Goal: Task Accomplishment & Management: Complete application form

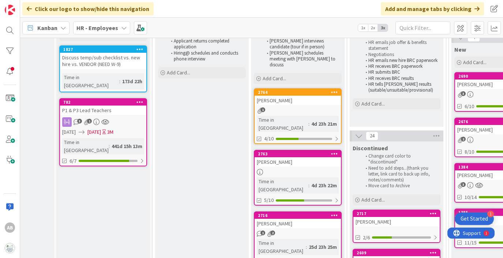
scroll to position [69, 62]
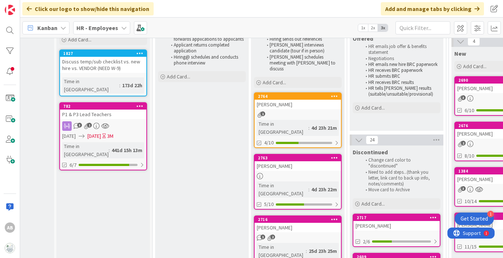
click at [295, 100] on div "[PERSON_NAME]" at bounding box center [298, 105] width 86 height 10
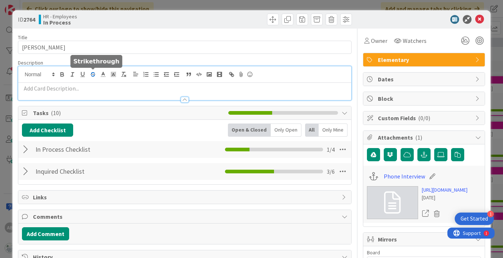
click at [90, 75] on div at bounding box center [184, 83] width 333 height 34
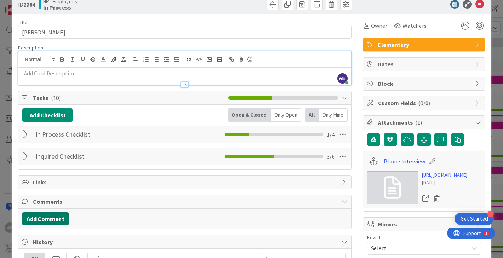
click at [52, 224] on button "Add Comment" at bounding box center [45, 218] width 47 height 13
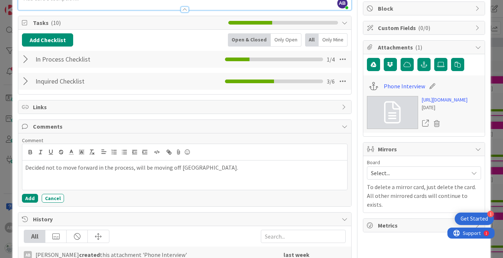
scroll to position [0, 0]
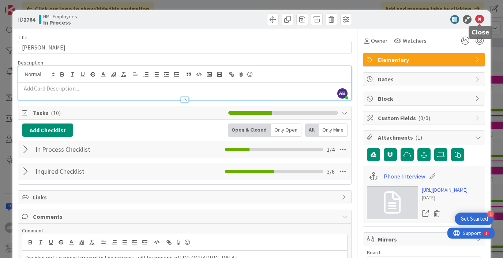
click at [481, 20] on icon at bounding box center [480, 19] width 9 height 9
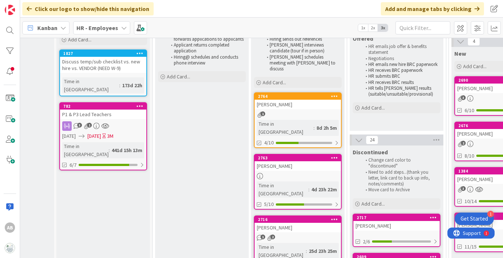
click at [290, 106] on link "2764 [PERSON_NAME] 1 Time in Column : 8d 2h 5m 4/10" at bounding box center [298, 120] width 88 height 56
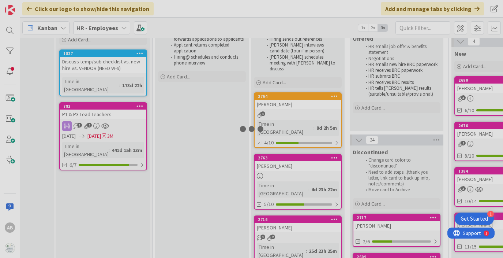
click at [290, 106] on div at bounding box center [251, 129] width 503 height 258
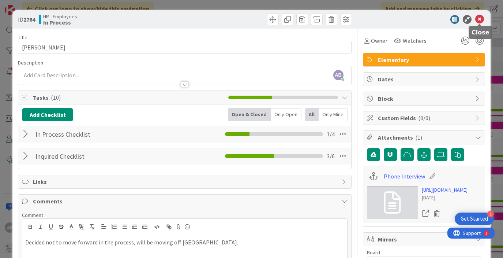
click at [477, 19] on icon at bounding box center [480, 19] width 9 height 9
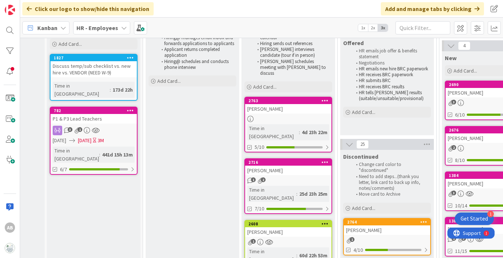
scroll to position [63, 72]
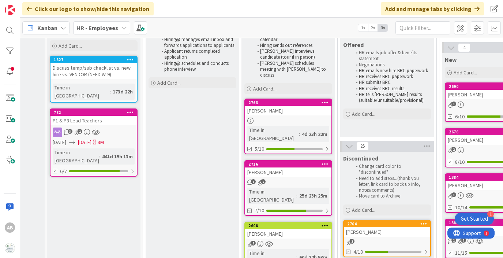
click at [292, 179] on div "1 2" at bounding box center [288, 182] width 86 height 6
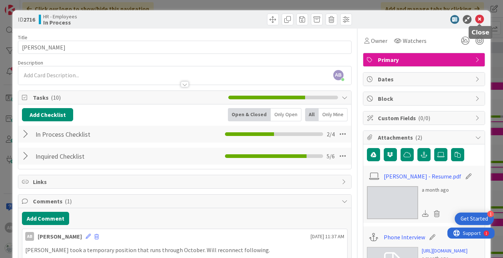
click at [477, 20] on icon at bounding box center [480, 19] width 9 height 9
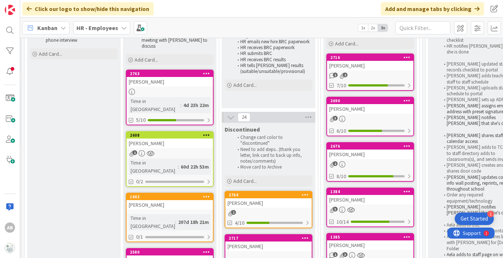
scroll to position [98, 190]
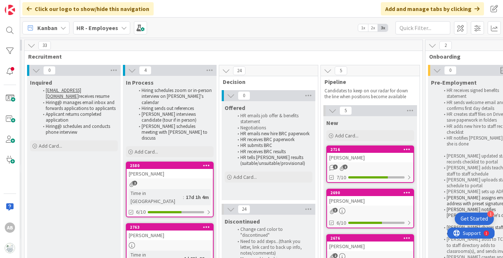
drag, startPoint x: 167, startPoint y: 220, endPoint x: 386, endPoint y: 4, distance: 307.3
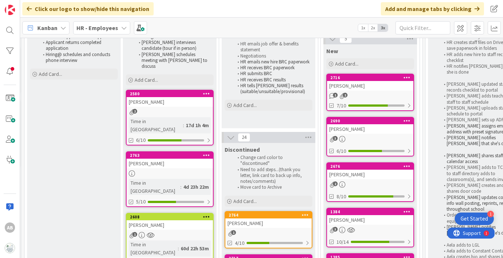
scroll to position [72, 190]
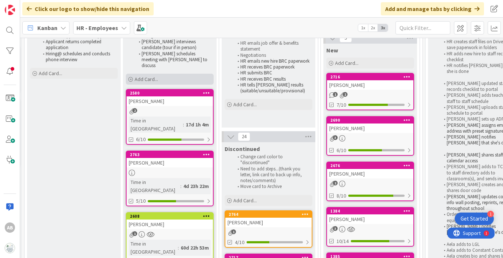
click at [161, 74] on div "Add Card..." at bounding box center [170, 79] width 88 height 11
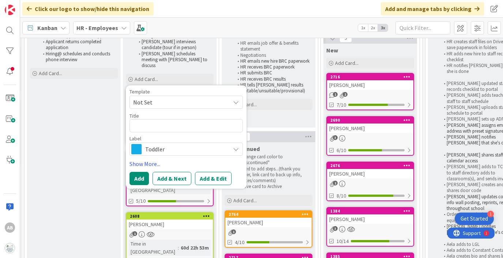
type textarea "x"
type textarea "G"
type textarea "x"
type textarea "Ga"
type textarea "x"
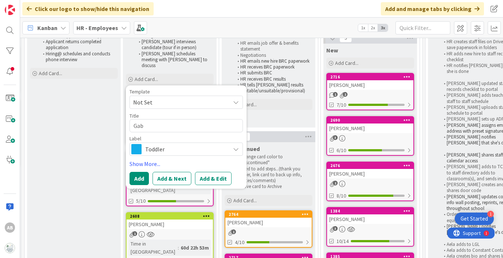
type textarea "Gaby"
type textarea "x"
type textarea "Gaby"
type textarea "x"
type textarea "Gaby F"
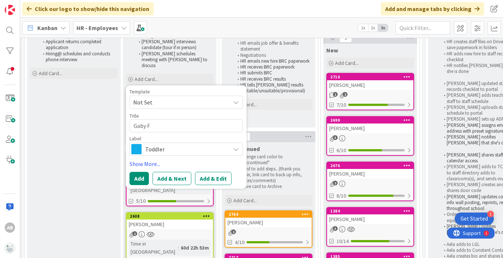
type textarea "x"
type textarea "Gaby Fu"
type textarea "x"
type textarea "Gaby Fur"
type textarea "x"
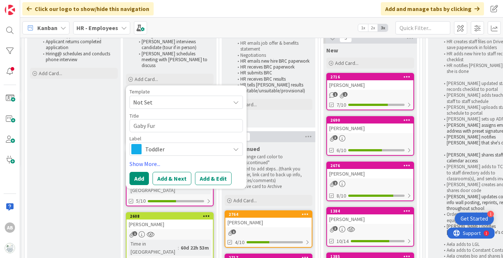
type textarea "Gaby Furt"
type textarea "x"
type textarea "[PERSON_NAME]"
type textarea "x"
type textarea "Gaby Furtad"
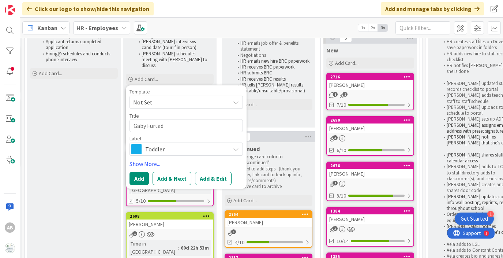
type textarea "x"
type textarea "[PERSON_NAME]"
click at [213, 159] on link "Show More..." at bounding box center [186, 163] width 113 height 9
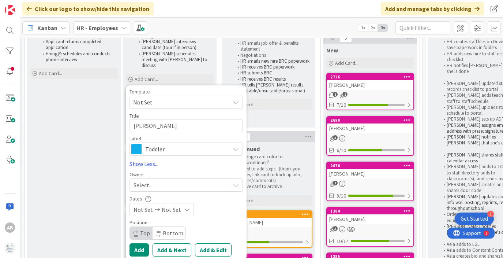
click at [208, 144] on span "Toddler" at bounding box center [185, 149] width 81 height 10
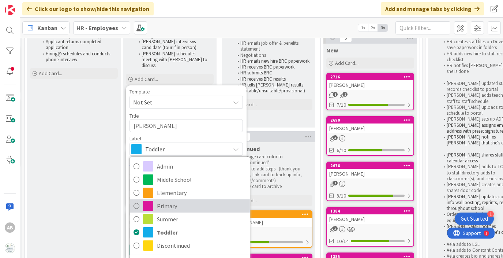
click at [178, 200] on span "Primary" at bounding box center [201, 205] width 89 height 11
type textarea "x"
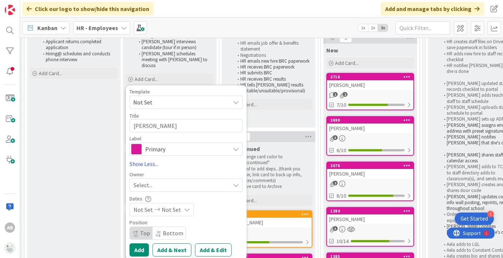
click at [175, 144] on span "Primary" at bounding box center [185, 149] width 81 height 10
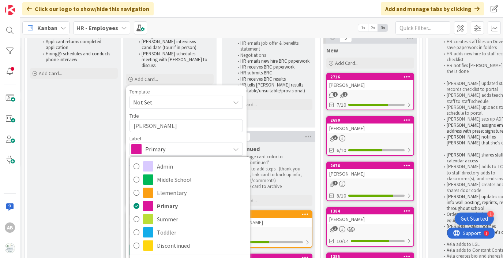
click at [182, 144] on span "Primary" at bounding box center [185, 149] width 81 height 10
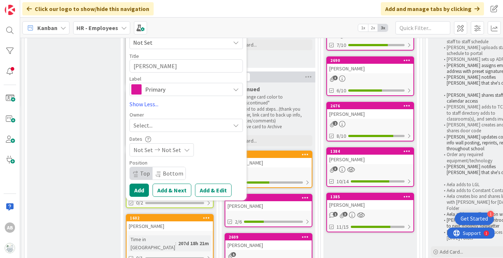
scroll to position [134, 190]
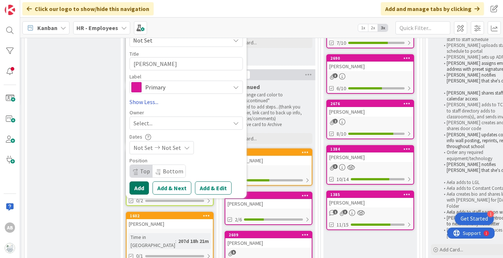
click at [142, 181] on button "Add" at bounding box center [139, 187] width 19 height 13
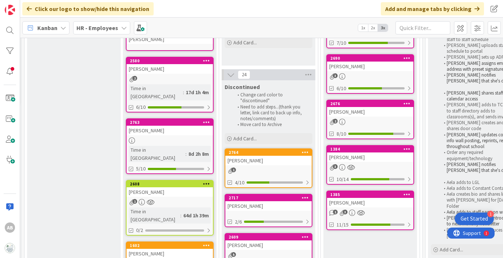
click at [163, 137] on div at bounding box center [170, 140] width 86 height 6
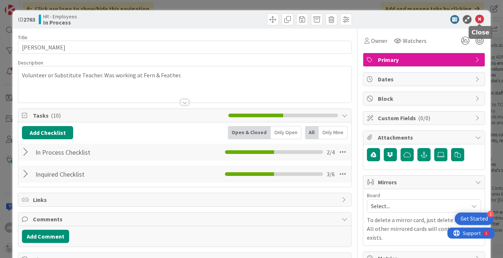
click at [481, 20] on icon at bounding box center [480, 19] width 9 height 9
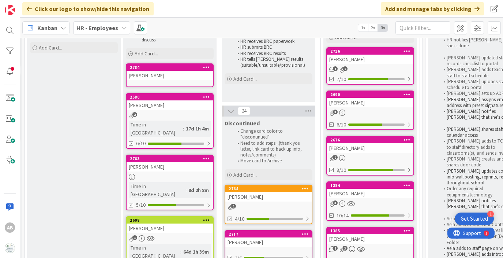
scroll to position [97, 190]
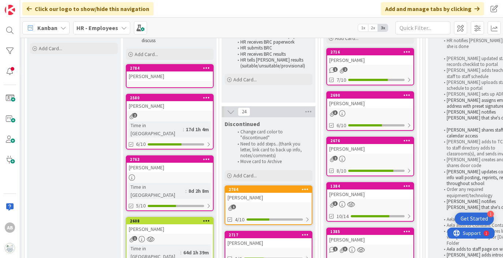
click at [177, 71] on div "[PERSON_NAME]" at bounding box center [170, 76] width 86 height 10
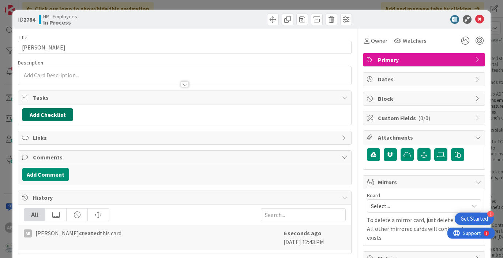
click at [50, 112] on button "Add Checklist" at bounding box center [47, 114] width 51 height 13
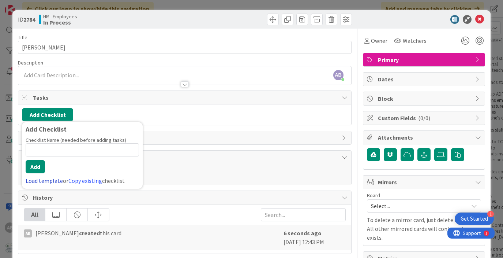
click at [49, 180] on link "Load template" at bounding box center [44, 180] width 37 height 7
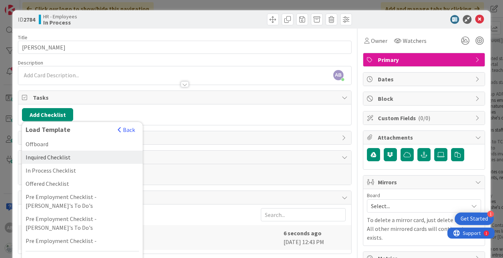
click at [58, 158] on div "Inquired Checklist" at bounding box center [82, 156] width 121 height 13
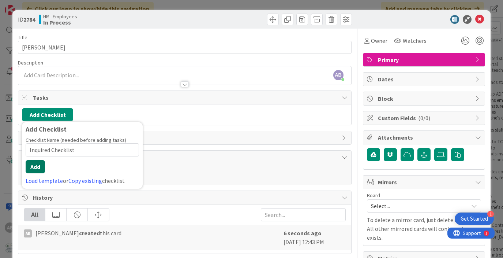
click at [39, 165] on button "Add" at bounding box center [35, 166] width 19 height 13
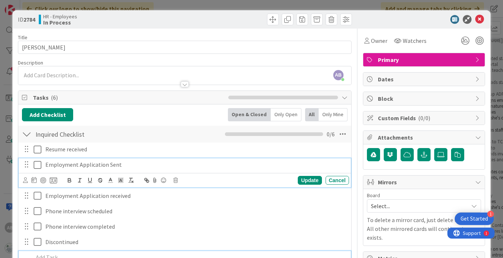
click at [37, 165] on icon at bounding box center [38, 164] width 8 height 9
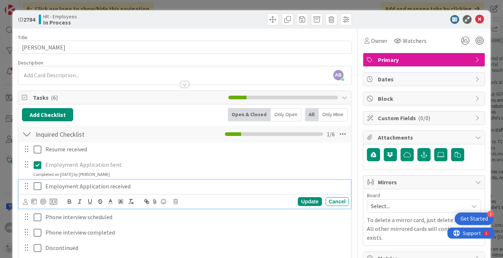
click at [40, 186] on icon at bounding box center [38, 186] width 8 height 9
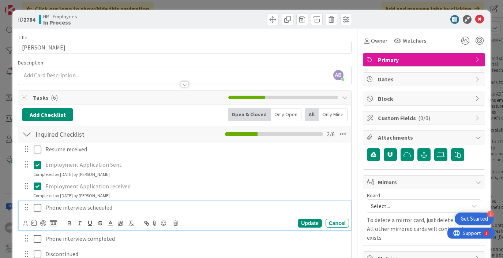
click at [39, 209] on icon at bounding box center [38, 207] width 8 height 9
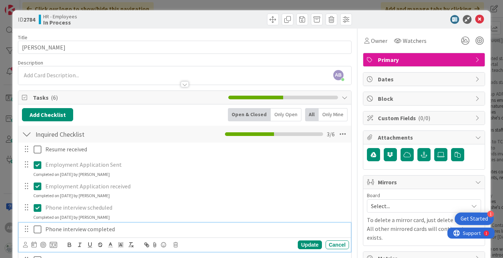
click at [38, 228] on icon at bounding box center [38, 229] width 8 height 9
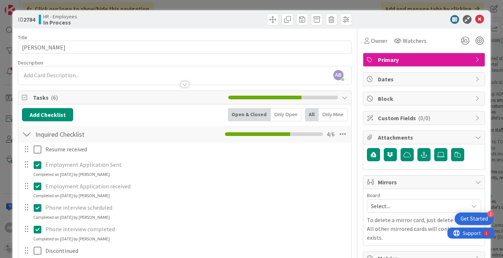
click at [27, 139] on div at bounding box center [27, 133] width 10 height 13
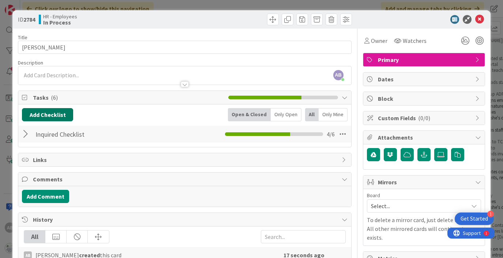
click at [45, 117] on button "Add Checklist" at bounding box center [47, 114] width 51 height 13
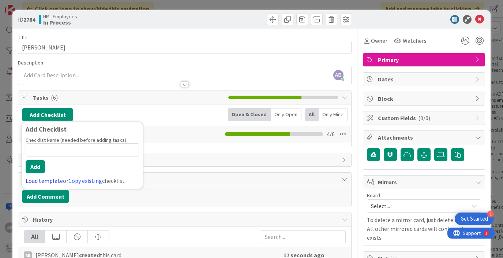
click at [49, 178] on link "Load template" at bounding box center [44, 180] width 37 height 7
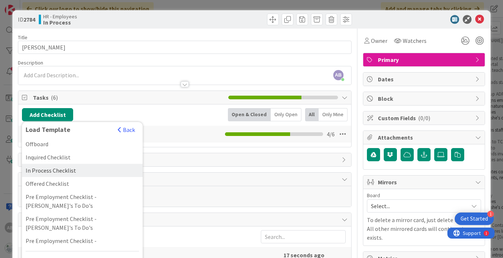
click at [62, 170] on div "In Process Checklist" at bounding box center [82, 170] width 121 height 13
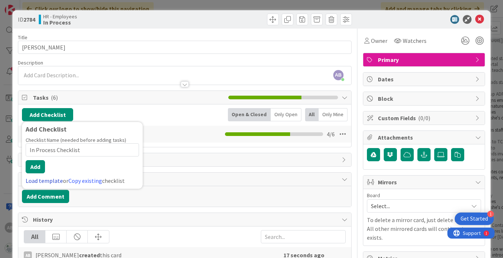
click at [50, 179] on link "Load template" at bounding box center [44, 180] width 37 height 7
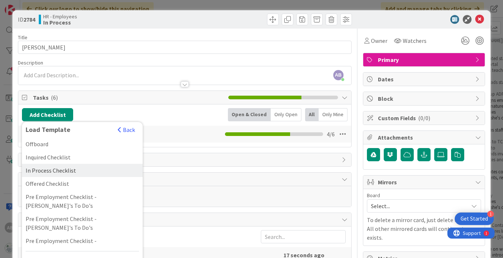
click at [50, 171] on div "In Process Checklist" at bounding box center [82, 170] width 121 height 13
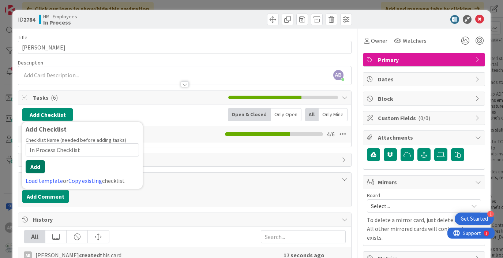
click at [37, 163] on button "Add" at bounding box center [35, 166] width 19 height 13
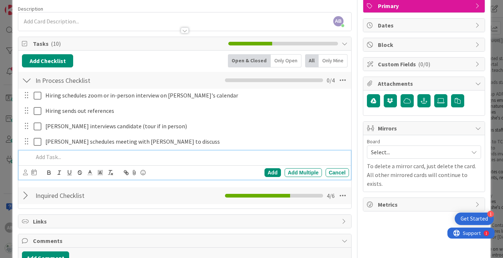
scroll to position [31, 0]
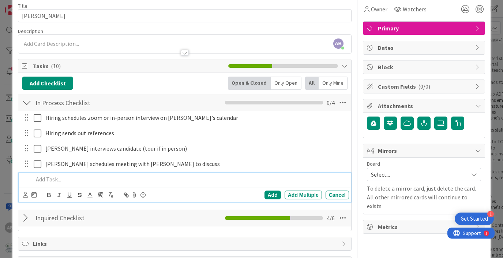
click at [133, 45] on div at bounding box center [184, 49] width 333 height 8
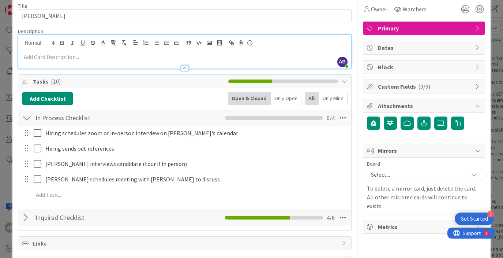
click at [58, 64] on div at bounding box center [184, 65] width 333 height 8
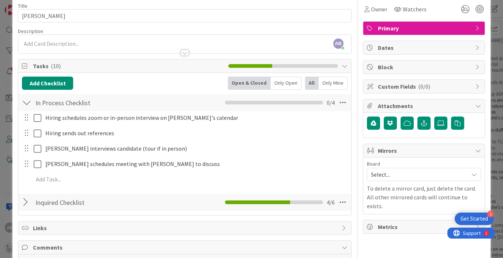
click at [51, 42] on p at bounding box center [184, 44] width 325 height 8
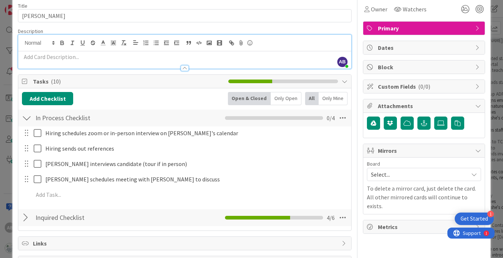
click at [42, 61] on div at bounding box center [184, 65] width 333 height 8
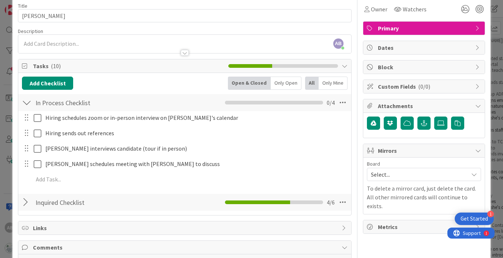
click at [42, 41] on p at bounding box center [184, 44] width 325 height 8
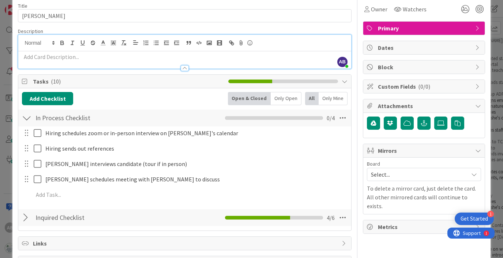
click at [52, 60] on p at bounding box center [184, 57] width 325 height 8
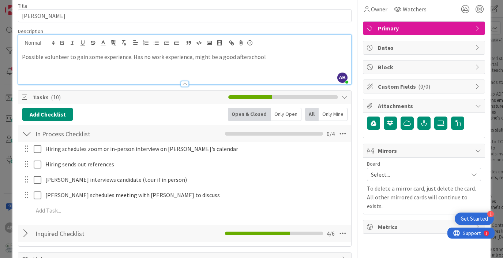
click at [215, 59] on p "Possible volunteer to gain some experience. Has no work experience, might be a …" at bounding box center [184, 57] width 325 height 8
click at [262, 58] on p "Possible volunteer to gain some experience. Has no work experience, might be go…" at bounding box center [184, 57] width 325 height 8
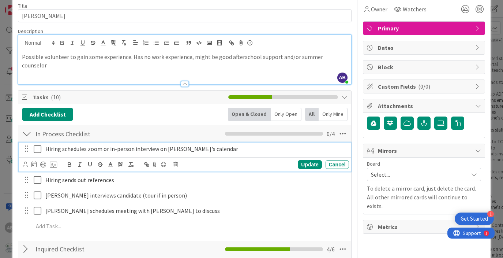
click at [286, 153] on div "Hiring schedules zoom or in-person interview on [PERSON_NAME]'s calendar" at bounding box center [195, 148] width 307 height 13
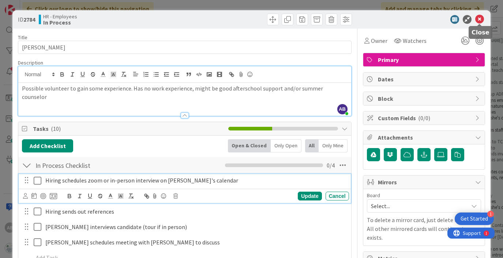
click at [480, 22] on icon at bounding box center [480, 19] width 9 height 9
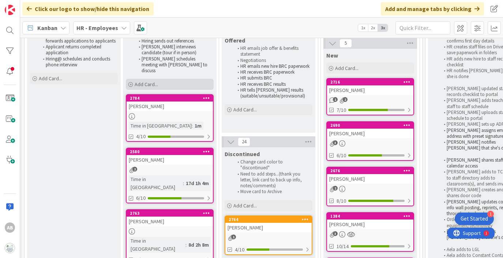
scroll to position [44, 190]
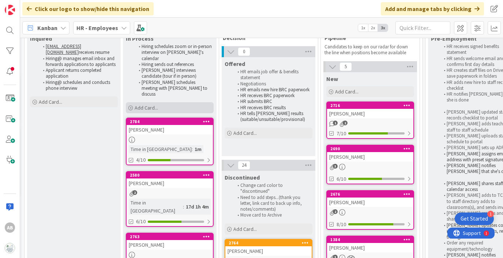
click at [152, 104] on span "Add Card..." at bounding box center [146, 107] width 23 height 7
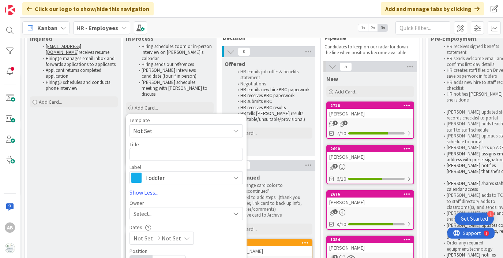
click at [160, 172] on span "Toddler" at bounding box center [185, 177] width 81 height 10
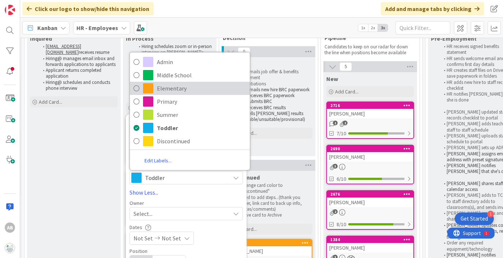
click at [166, 83] on span "Elementary" at bounding box center [201, 88] width 89 height 11
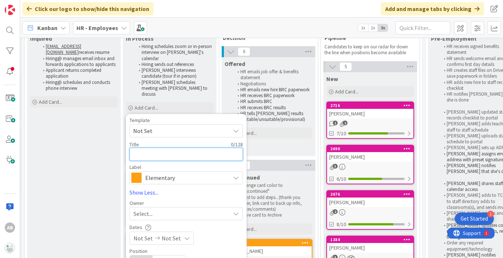
click at [157, 148] on textarea at bounding box center [186, 154] width 113 height 13
type textarea "x"
type textarea "K"
type textarea "x"
type textarea "Ka"
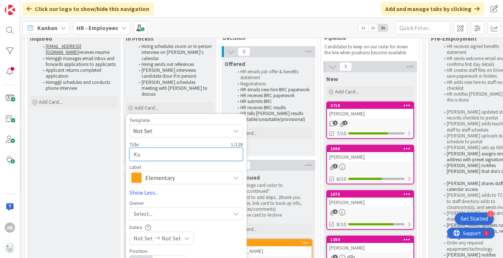
type textarea "x"
type textarea "Kat"
type textarea "x"
type textarea "Kath"
type textarea "x"
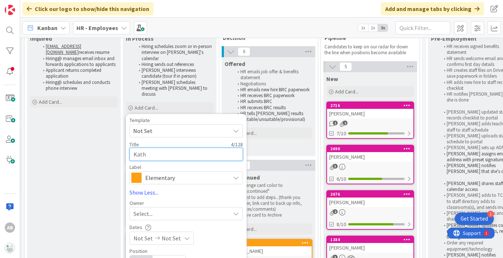
type textarea "[PERSON_NAME]"
type textarea "x"
type textarea "[PERSON_NAME]"
type textarea "x"
type textarea "[PERSON_NAME]"
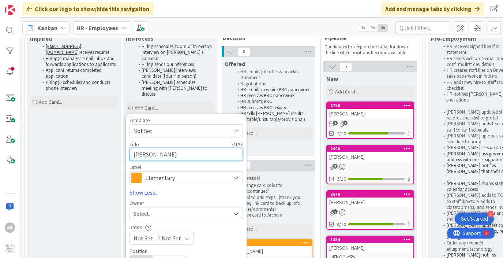
type textarea "x"
type textarea "[PERSON_NAME]"
type textarea "x"
type textarea "[PERSON_NAME]"
type textarea "x"
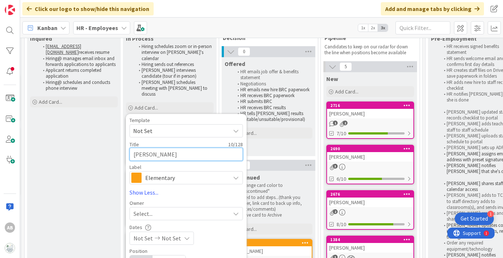
type textarea "[PERSON_NAME]"
type textarea "x"
type textarea "[PERSON_NAME]"
type textarea "x"
type textarea "[PERSON_NAME]"
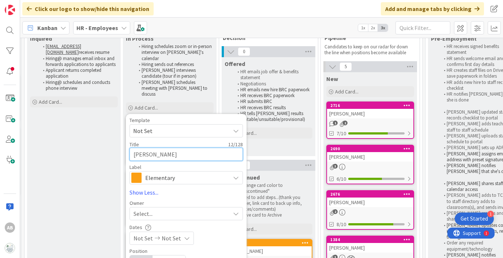
type textarea "x"
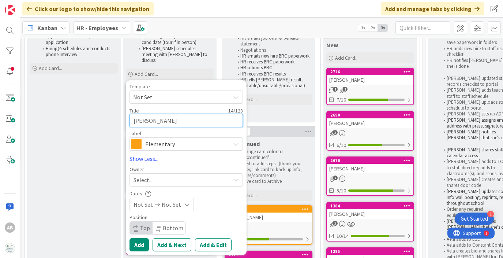
scroll to position [79, 190]
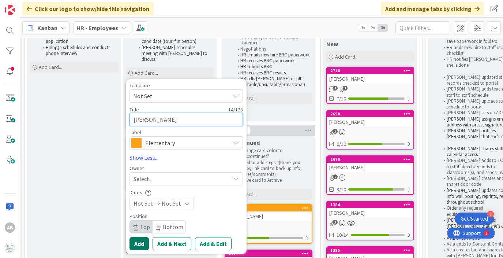
type textarea "[PERSON_NAME]"
click at [143, 237] on button "Add" at bounding box center [139, 243] width 19 height 13
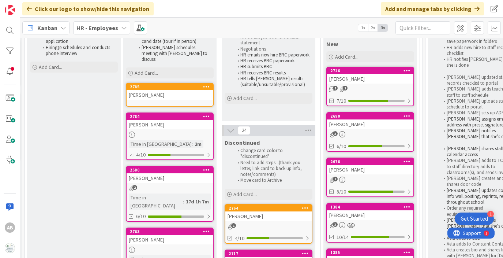
click at [156, 90] on div "[PERSON_NAME]" at bounding box center [170, 95] width 86 height 10
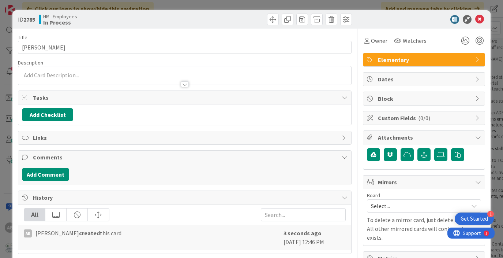
scroll to position [31, 0]
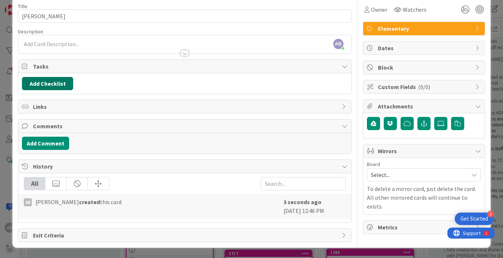
click at [57, 86] on button "Add Checklist" at bounding box center [47, 83] width 51 height 13
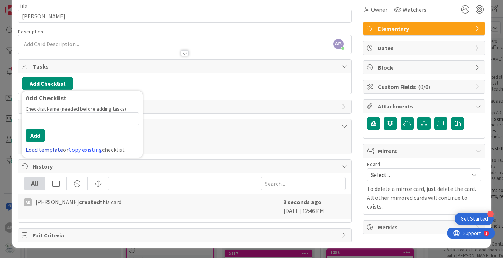
click at [46, 153] on link "Load template" at bounding box center [44, 149] width 37 height 7
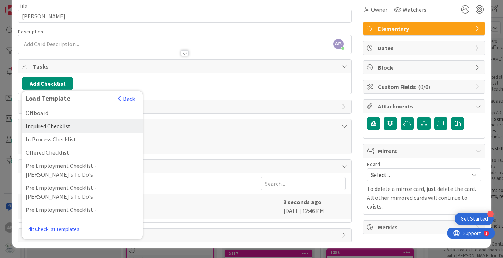
click at [50, 127] on div "Inquired Checklist" at bounding box center [82, 125] width 121 height 13
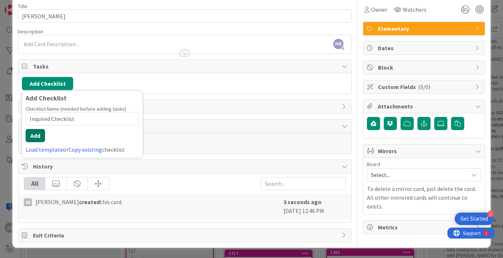
click at [36, 138] on button "Add" at bounding box center [35, 135] width 19 height 13
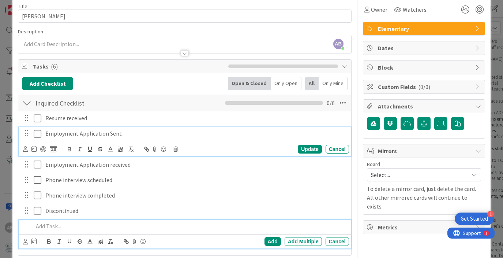
click at [40, 133] on icon at bounding box center [38, 133] width 8 height 9
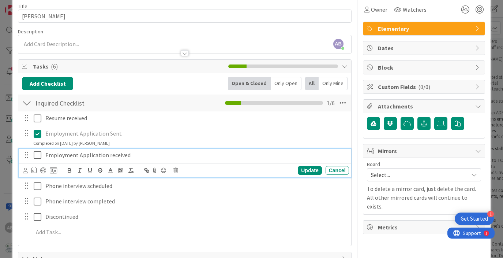
click at [40, 150] on button at bounding box center [38, 155] width 9 height 12
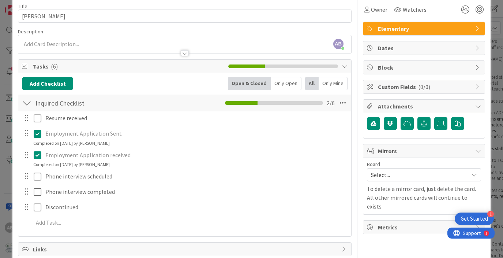
click at [29, 100] on div at bounding box center [27, 102] width 10 height 13
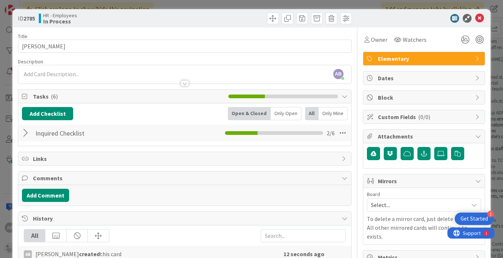
scroll to position [0, 0]
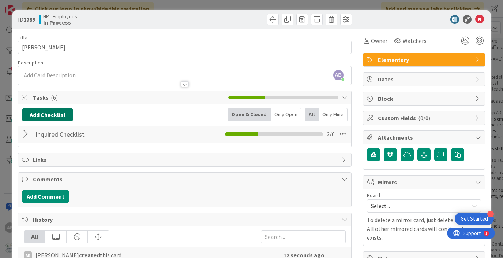
click at [46, 116] on button "Add Checklist" at bounding box center [47, 114] width 51 height 13
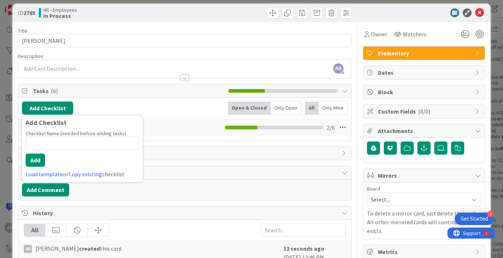
click at [167, 106] on div "Add Checklist Add Checklist Checklist Name (needed before adding tasks) 0 / 64 …" at bounding box center [184, 107] width 325 height 13
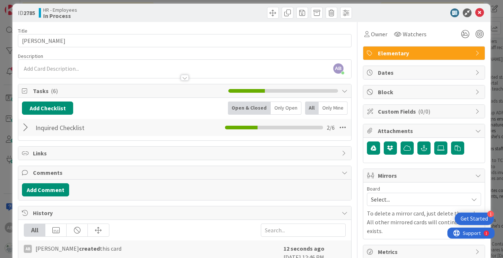
click at [24, 128] on div at bounding box center [27, 127] width 10 height 13
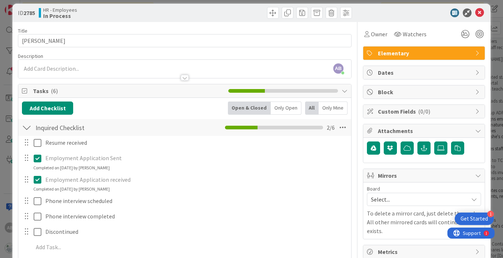
click at [28, 128] on div at bounding box center [27, 127] width 10 height 13
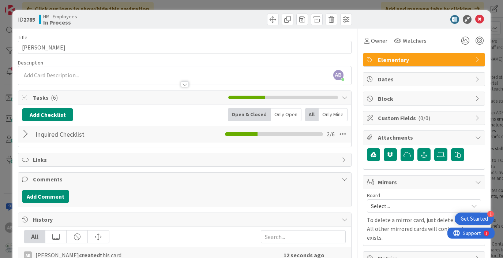
scroll to position [53, 0]
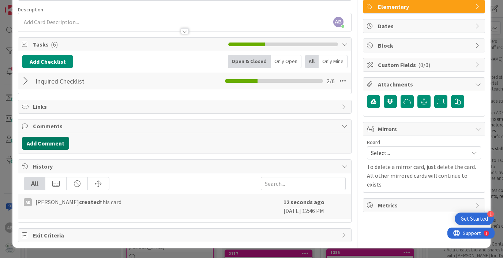
click at [51, 145] on button "Add Comment" at bounding box center [45, 143] width 47 height 13
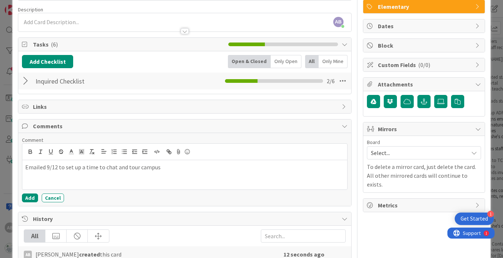
scroll to position [0, 0]
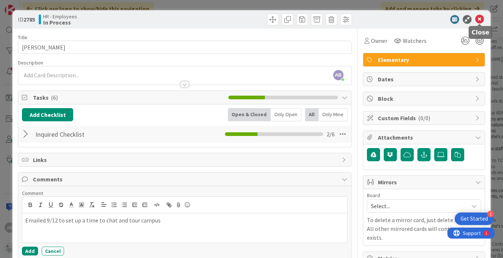
click at [480, 21] on icon at bounding box center [480, 19] width 9 height 9
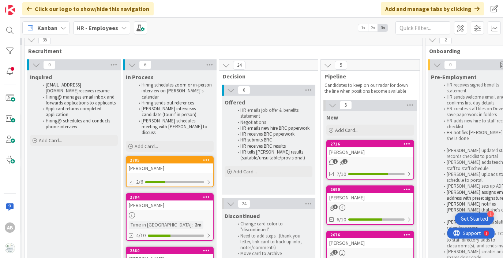
scroll to position [0, 190]
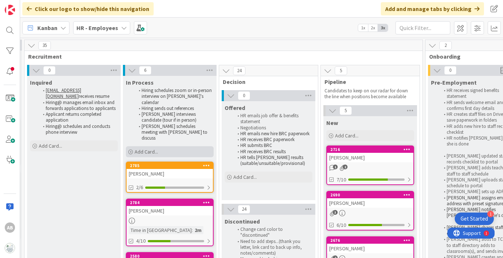
click at [164, 146] on div "Add Card..." at bounding box center [170, 151] width 88 height 11
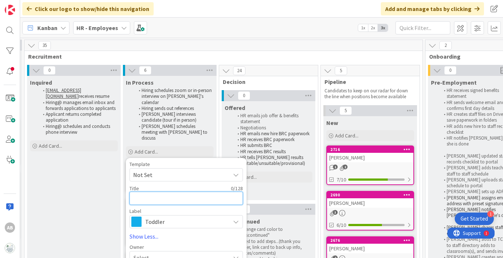
type textarea "x"
type textarea "K"
type textarea "x"
type textarea "Ke"
type textarea "x"
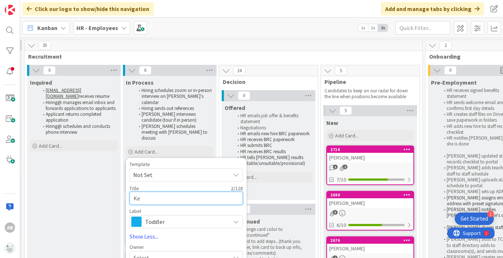
type textarea "[PERSON_NAME]"
type textarea "x"
type textarea "Kend"
type textarea "x"
type textarea "Kenda"
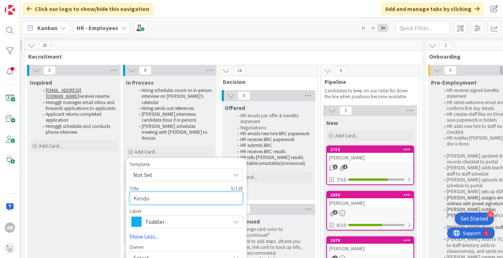
type textarea "x"
type textarea "Kendal"
type textarea "x"
type textarea "Kendal"
type textarea "x"
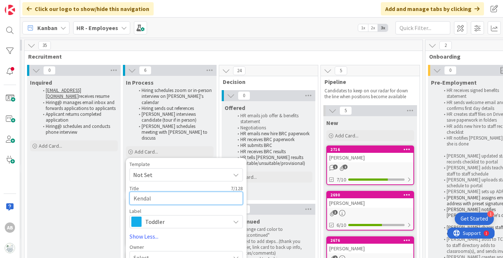
type textarea "Kendal M"
type textarea "x"
type textarea "[PERSON_NAME]"
type textarea "x"
type textarea "[PERSON_NAME]"
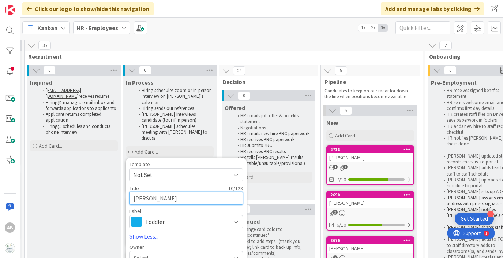
type textarea "x"
type textarea "[PERSON_NAME]"
type textarea "x"
type textarea "[PERSON_NAME]"
type textarea "x"
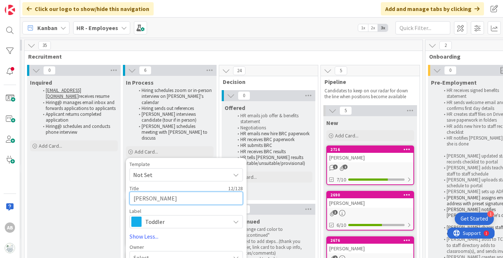
type textarea "[PERSON_NAME]"
type textarea "x"
type textarea "[PERSON_NAME]"
type textarea "x"
type textarea "[PERSON_NAME]"
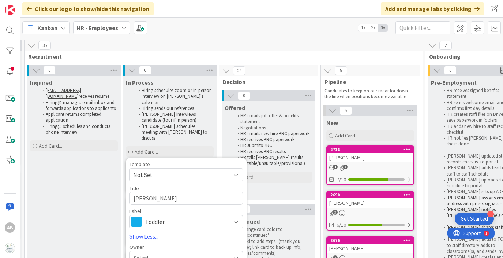
click at [160, 216] on span "Toddler" at bounding box center [185, 221] width 81 height 10
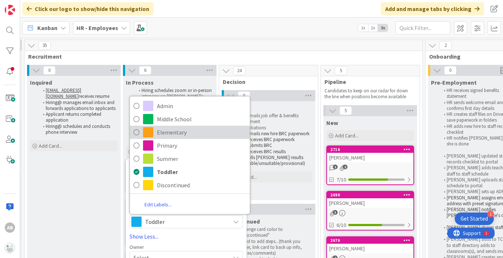
click at [179, 127] on span "Elementary" at bounding box center [201, 132] width 89 height 11
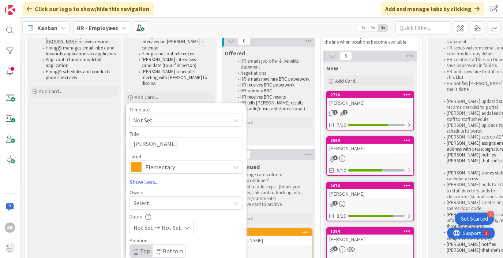
scroll to position [71, 190]
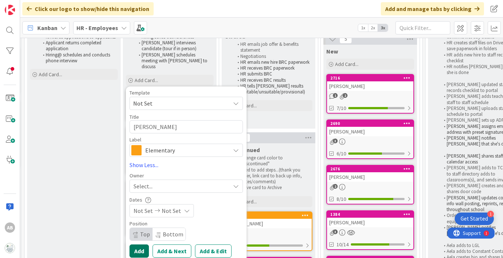
click at [146, 244] on button "Add" at bounding box center [139, 250] width 19 height 13
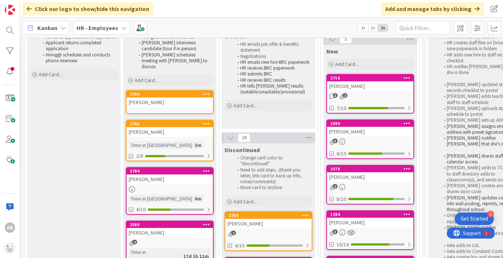
click at [167, 97] on div "[PERSON_NAME]" at bounding box center [170, 102] width 86 height 10
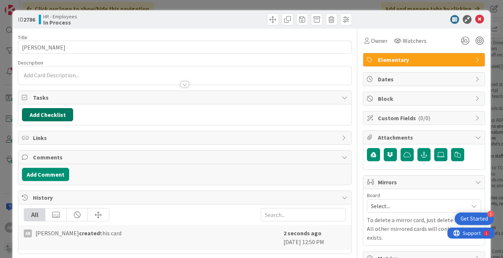
click at [63, 114] on button "Add Checklist" at bounding box center [47, 114] width 51 height 13
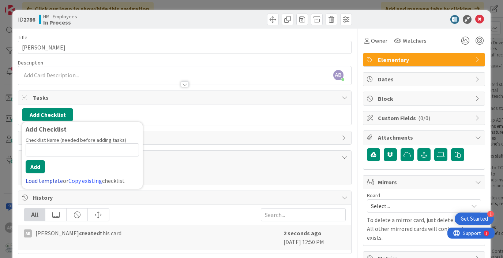
click at [47, 182] on link "Load template" at bounding box center [44, 180] width 37 height 7
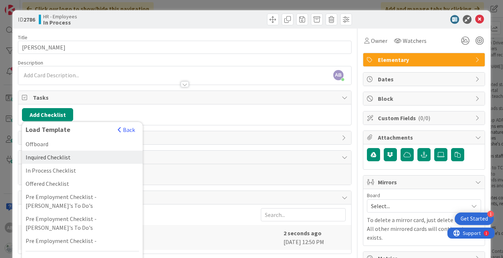
click at [57, 159] on div "Inquired Checklist" at bounding box center [82, 156] width 121 height 13
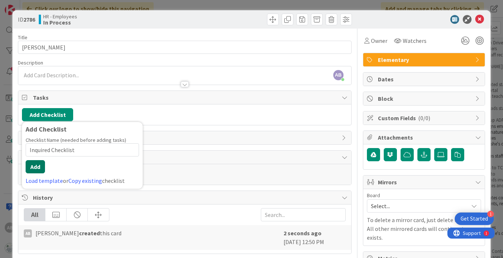
click at [40, 173] on button "Add" at bounding box center [35, 166] width 19 height 13
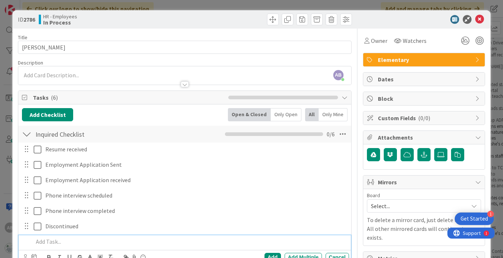
click at [29, 138] on div at bounding box center [27, 133] width 10 height 13
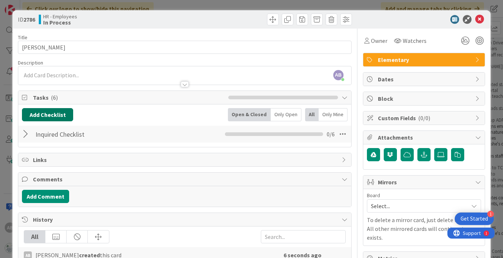
click at [42, 116] on button "Add Checklist" at bounding box center [47, 114] width 51 height 13
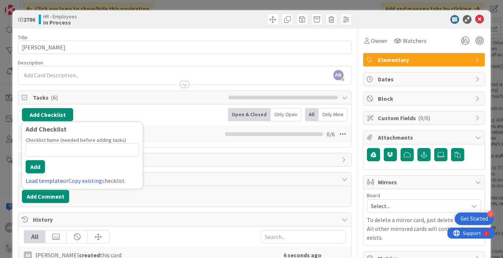
click at [42, 181] on link "Load template" at bounding box center [44, 180] width 37 height 7
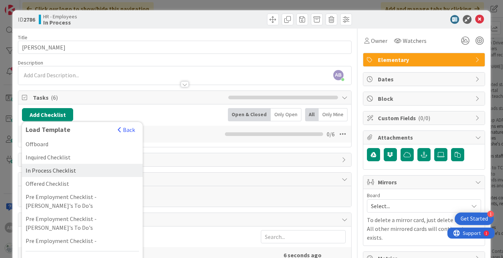
click at [48, 170] on div "In Process Checklist" at bounding box center [82, 170] width 121 height 13
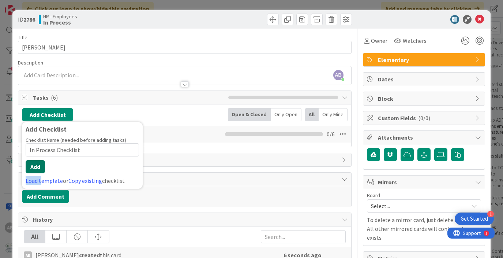
drag, startPoint x: 41, startPoint y: 180, endPoint x: 36, endPoint y: 164, distance: 16.1
click at [36, 165] on div "Checklist Name (needed before adding tasks) 20 / 64 In Process Checklist Add Lo…" at bounding box center [82, 161] width 113 height 48
click at [36, 164] on button "Add" at bounding box center [35, 166] width 19 height 13
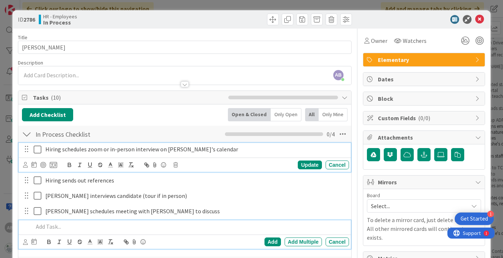
click at [51, 151] on span "Hiring schedules zoom or in-person interview on [PERSON_NAME]'s calendar" at bounding box center [141, 148] width 193 height 7
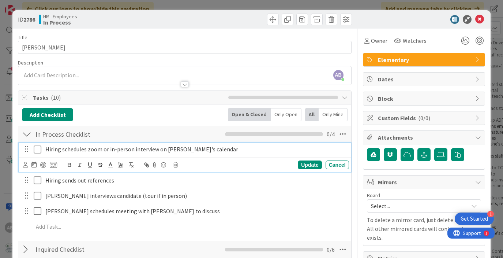
click at [37, 146] on icon at bounding box center [38, 149] width 8 height 9
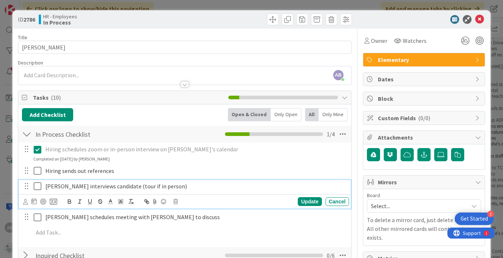
click at [38, 186] on icon at bounding box center [38, 186] width 8 height 9
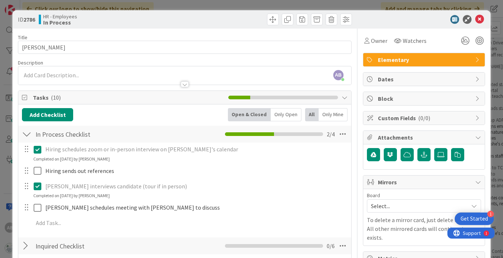
click at [30, 133] on div at bounding box center [27, 133] width 10 height 13
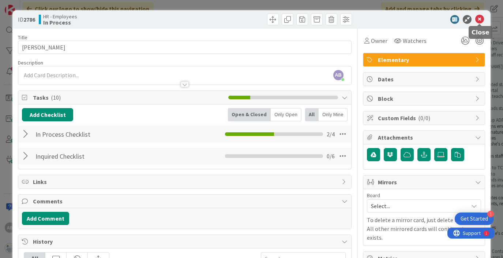
click at [481, 19] on icon at bounding box center [480, 19] width 9 height 9
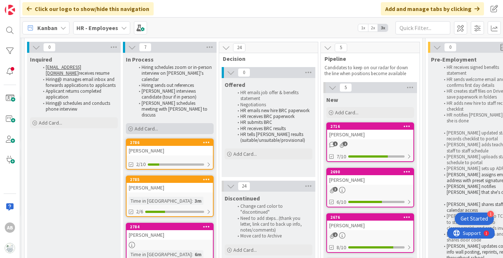
click at [150, 123] on div "Add Card..." at bounding box center [170, 128] width 88 height 11
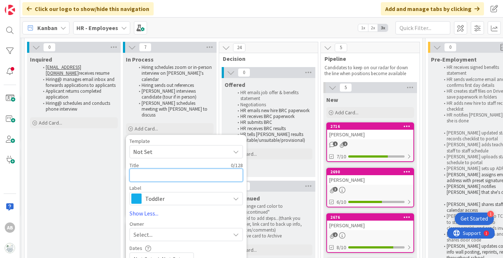
paste textarea "[PERSON_NAME]"
type textarea "x"
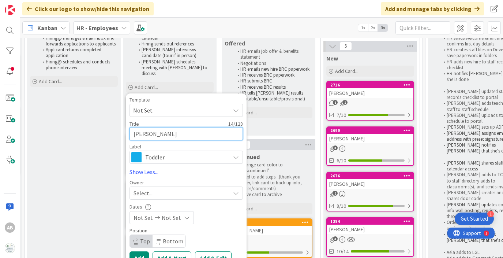
scroll to position [67, 190]
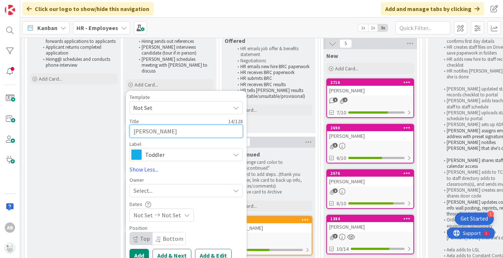
type textarea "[PERSON_NAME]"
click at [152, 149] on span "Toddler" at bounding box center [185, 154] width 81 height 10
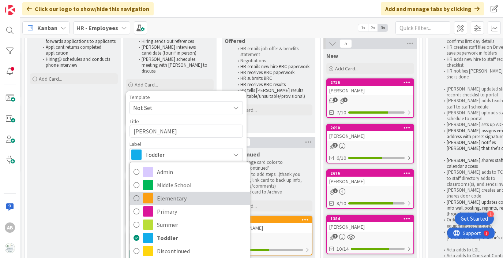
click at [179, 193] on span "Elementary" at bounding box center [201, 198] width 89 height 11
type textarea "x"
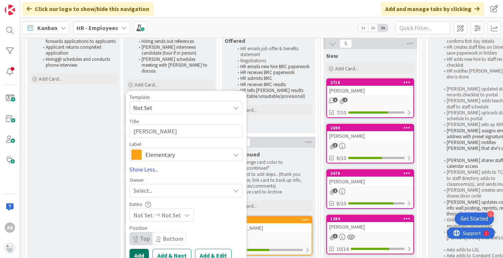
click at [139, 249] on button "Add" at bounding box center [139, 255] width 19 height 13
